Goal: Task Accomplishment & Management: Manage account settings

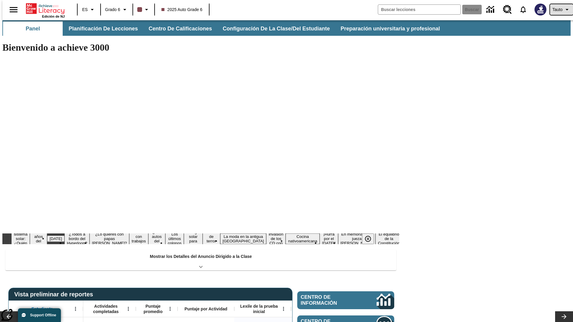
click at [559, 10] on span "Tauto" at bounding box center [558, 10] width 10 height 6
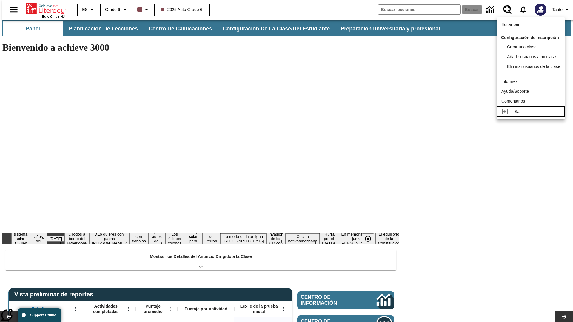
click at [533, 115] on div "Salir" at bounding box center [538, 112] width 46 height 6
